Goal: Information Seeking & Learning: Learn about a topic

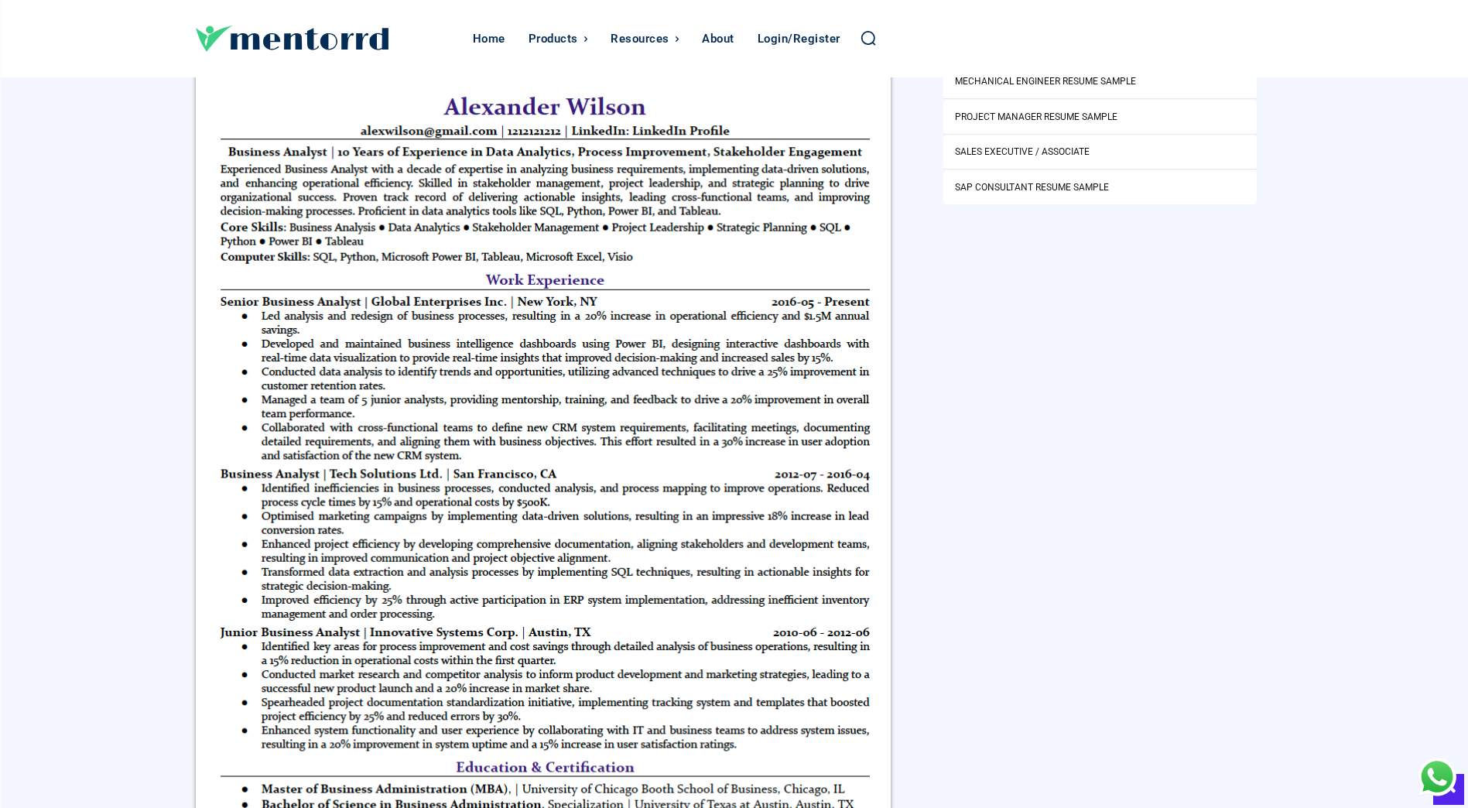
scroll to position [774, 0]
click at [370, 231] on img at bounding box center [544, 492] width 696 height 851
click at [436, 231] on img at bounding box center [544, 492] width 696 height 851
click at [505, 234] on img at bounding box center [544, 492] width 696 height 851
click at [429, 237] on img at bounding box center [544, 492] width 696 height 851
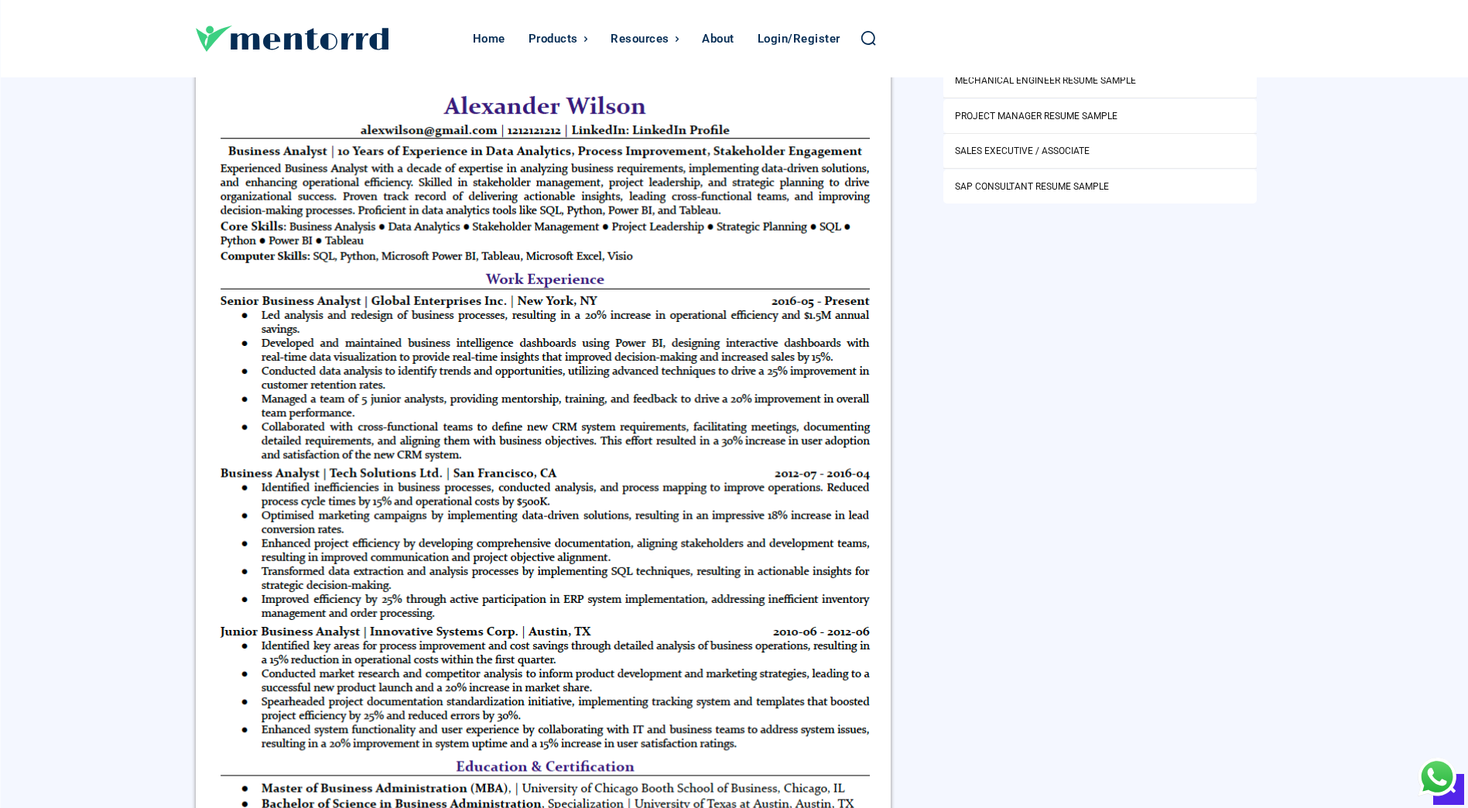
click at [347, 238] on img at bounding box center [544, 492] width 696 height 851
click at [266, 233] on img at bounding box center [544, 492] width 696 height 851
click at [501, 229] on img at bounding box center [544, 492] width 696 height 851
click at [667, 218] on img at bounding box center [544, 492] width 696 height 851
click at [447, 224] on img at bounding box center [544, 492] width 696 height 851
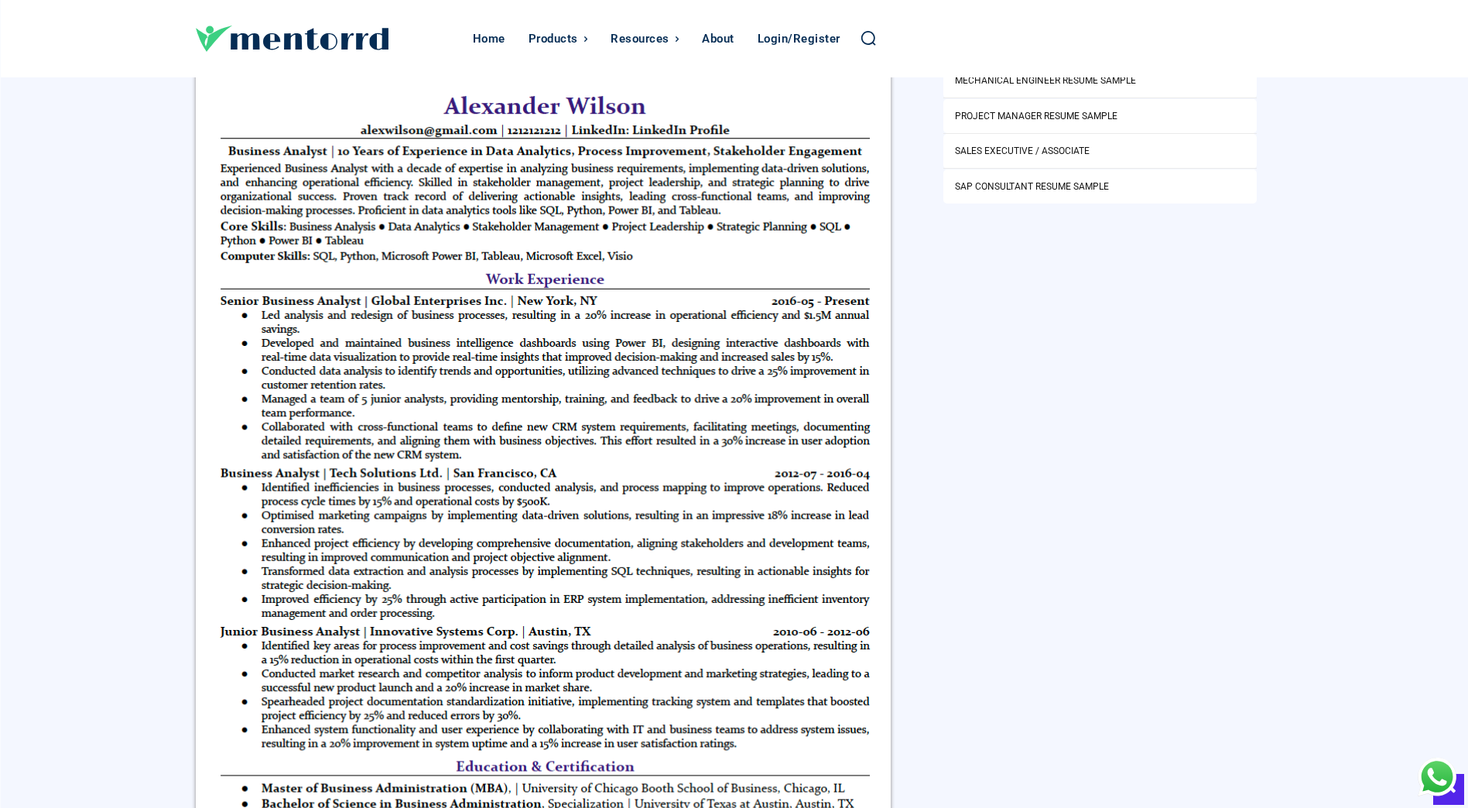
click at [538, 219] on img at bounding box center [544, 492] width 696 height 851
click at [752, 258] on img at bounding box center [544, 492] width 696 height 851
click at [543, 237] on img at bounding box center [544, 492] width 696 height 851
click at [452, 252] on img at bounding box center [544, 492] width 696 height 851
click at [563, 238] on img at bounding box center [544, 492] width 696 height 851
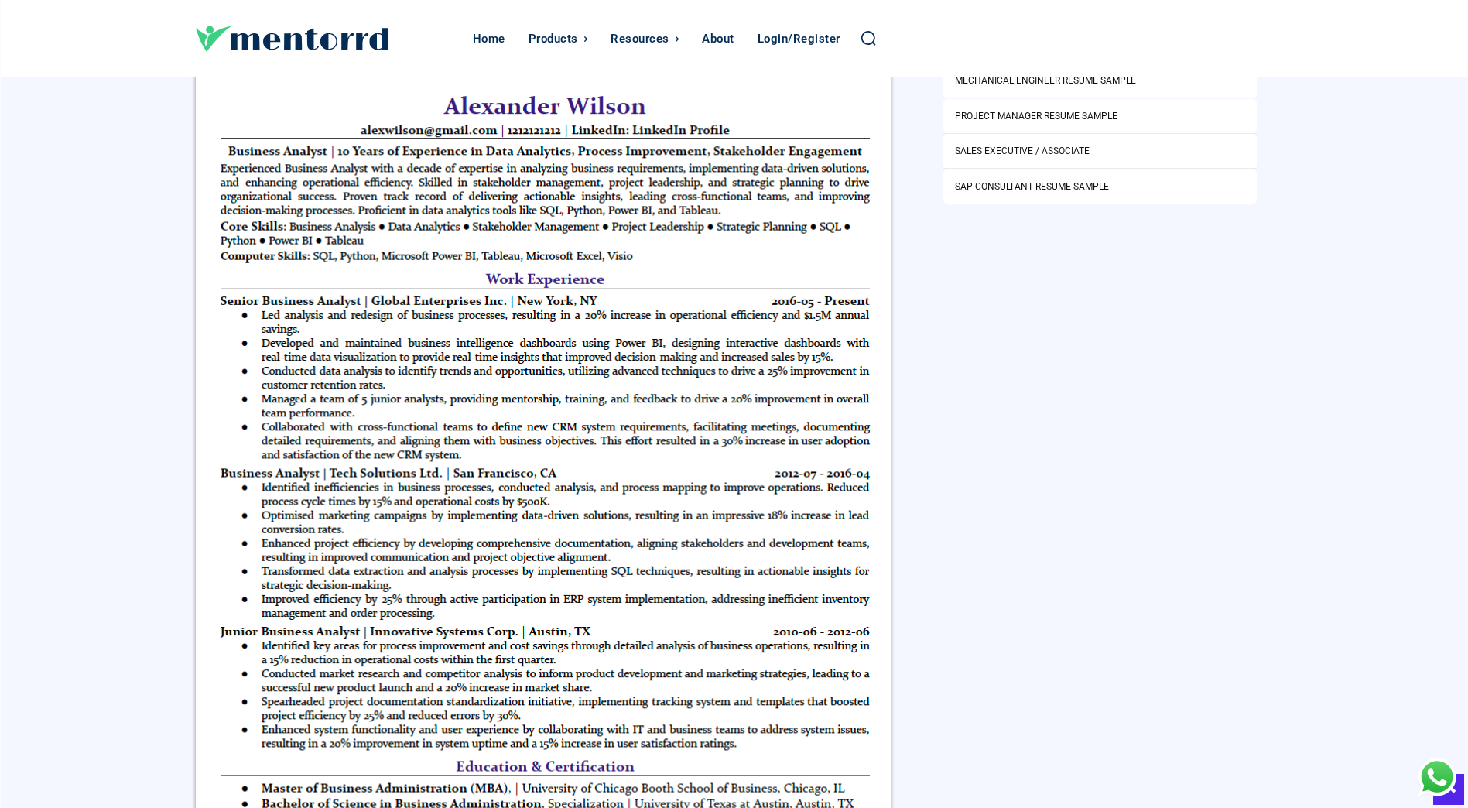
click at [509, 279] on img at bounding box center [544, 492] width 696 height 851
click at [549, 260] on img at bounding box center [544, 492] width 696 height 851
click at [630, 294] on img at bounding box center [544, 492] width 696 height 851
click at [645, 258] on img at bounding box center [544, 492] width 696 height 851
click at [744, 289] on img at bounding box center [544, 492] width 696 height 851
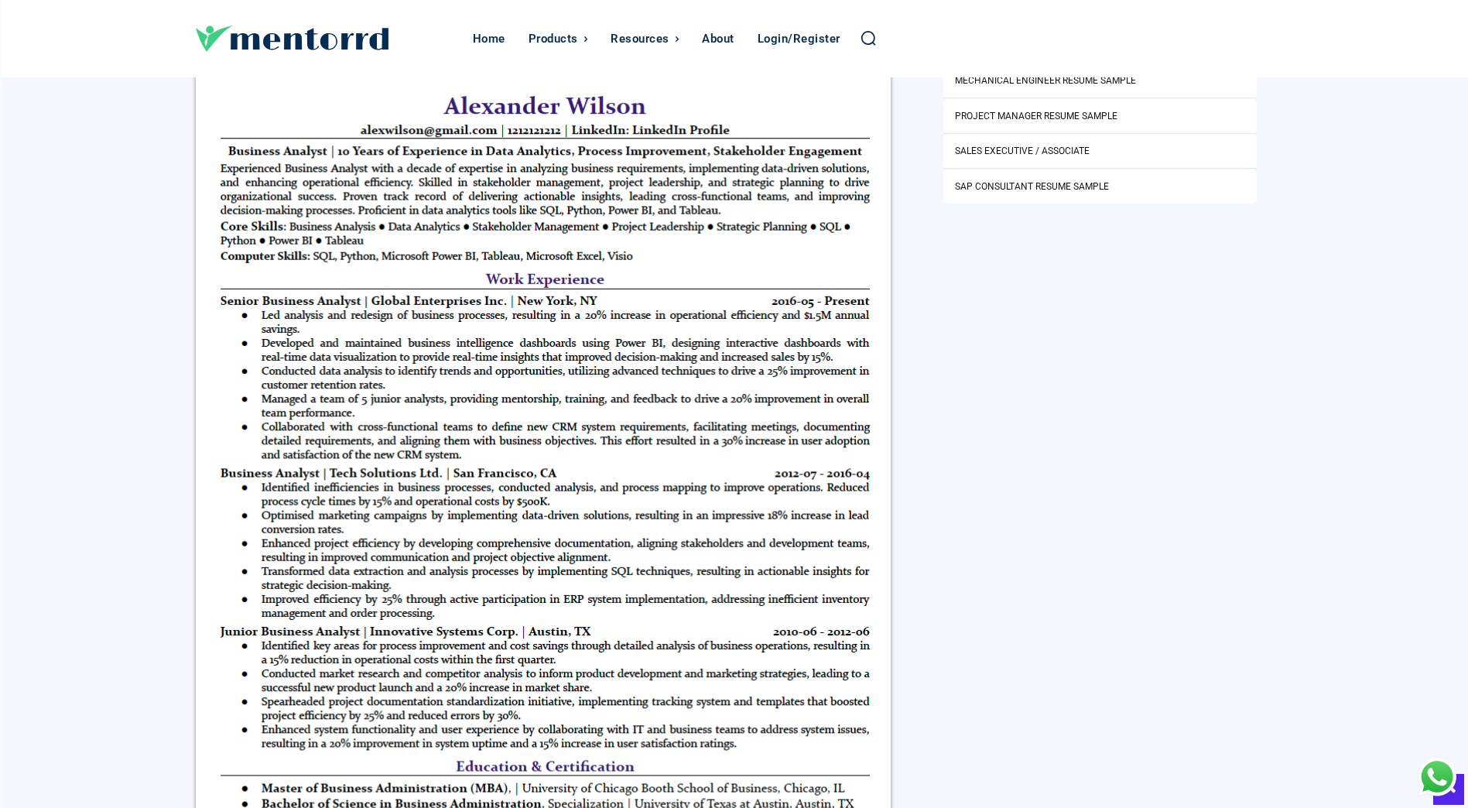
click at [739, 254] on img at bounding box center [544, 492] width 696 height 851
click at [735, 277] on img at bounding box center [544, 492] width 696 height 851
click at [735, 261] on img at bounding box center [544, 492] width 696 height 851
click at [363, 287] on img at bounding box center [544, 492] width 696 height 851
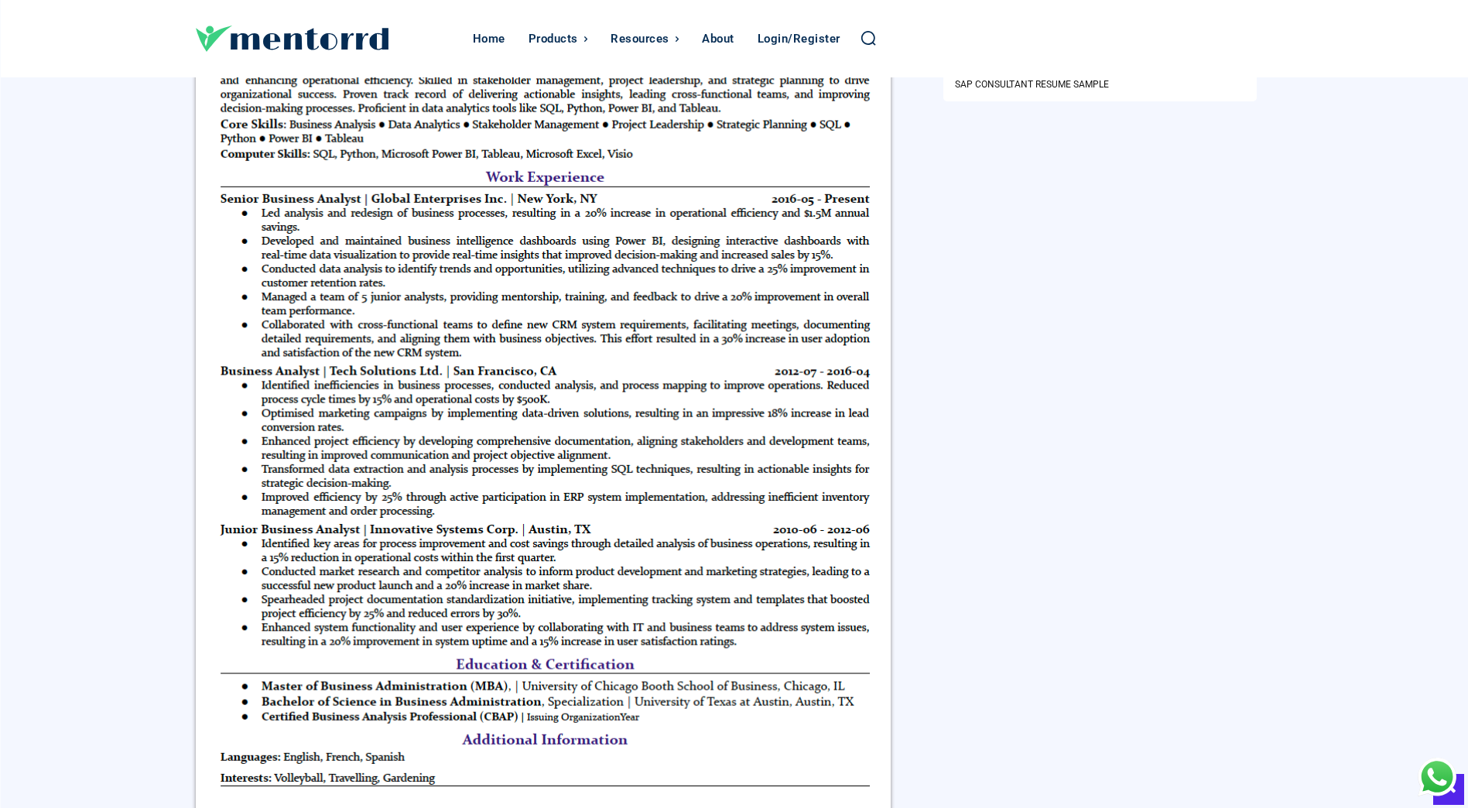
scroll to position [851, 0]
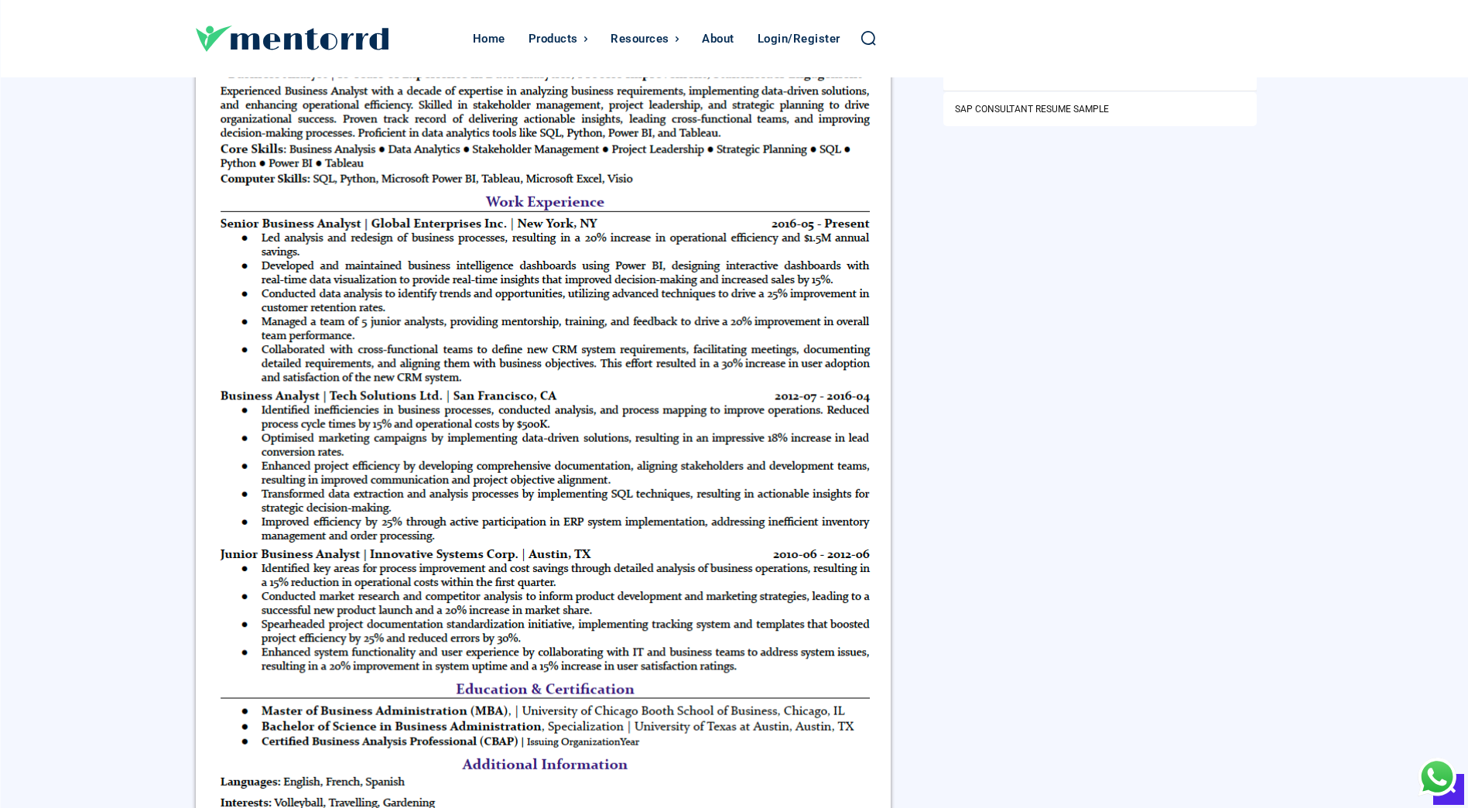
click at [755, 211] on img at bounding box center [544, 415] width 696 height 851
